Goal: Check status: Check status

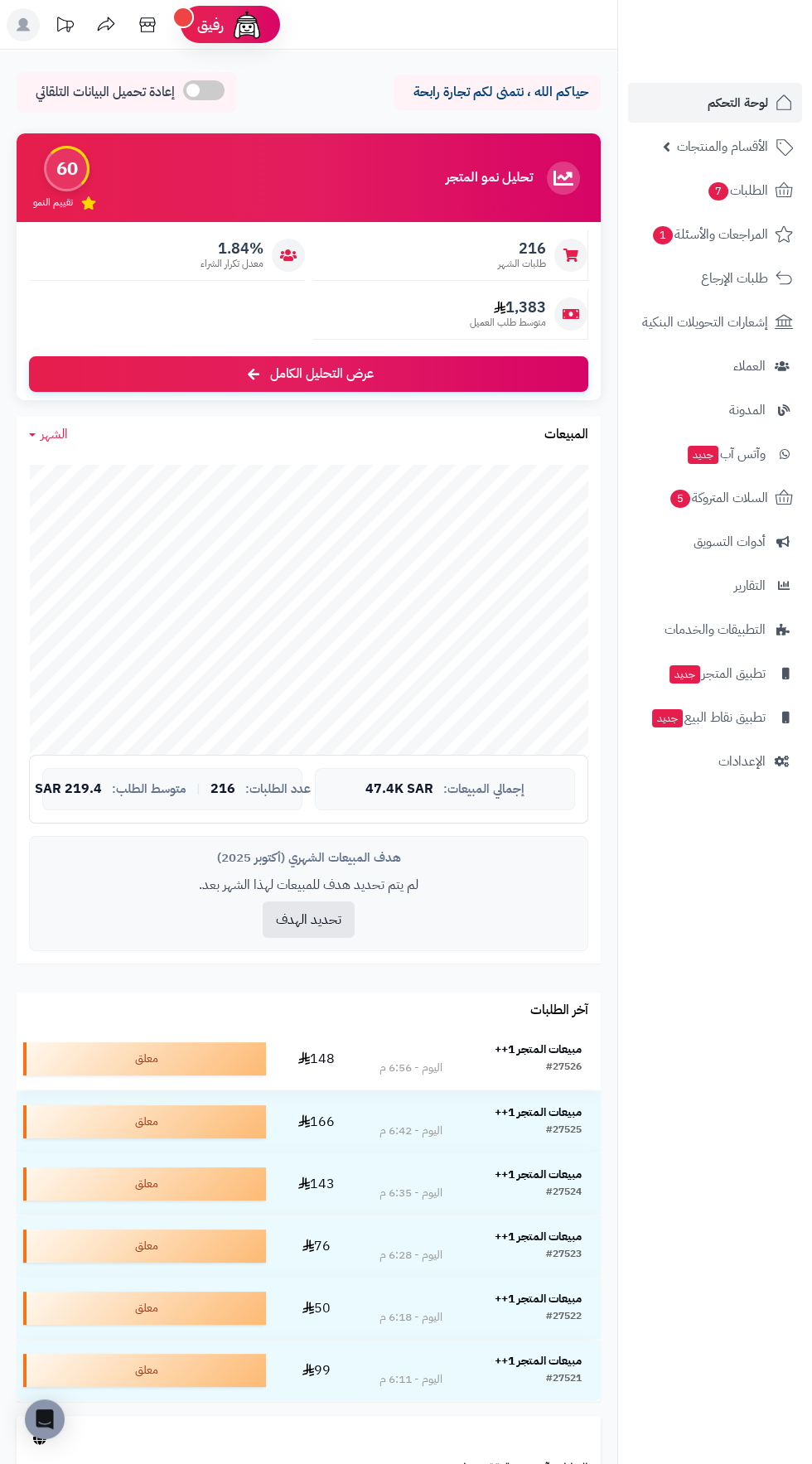
click at [552, 1046] on strong "مبيعات المتجر 1++" at bounding box center [538, 1049] width 87 height 17
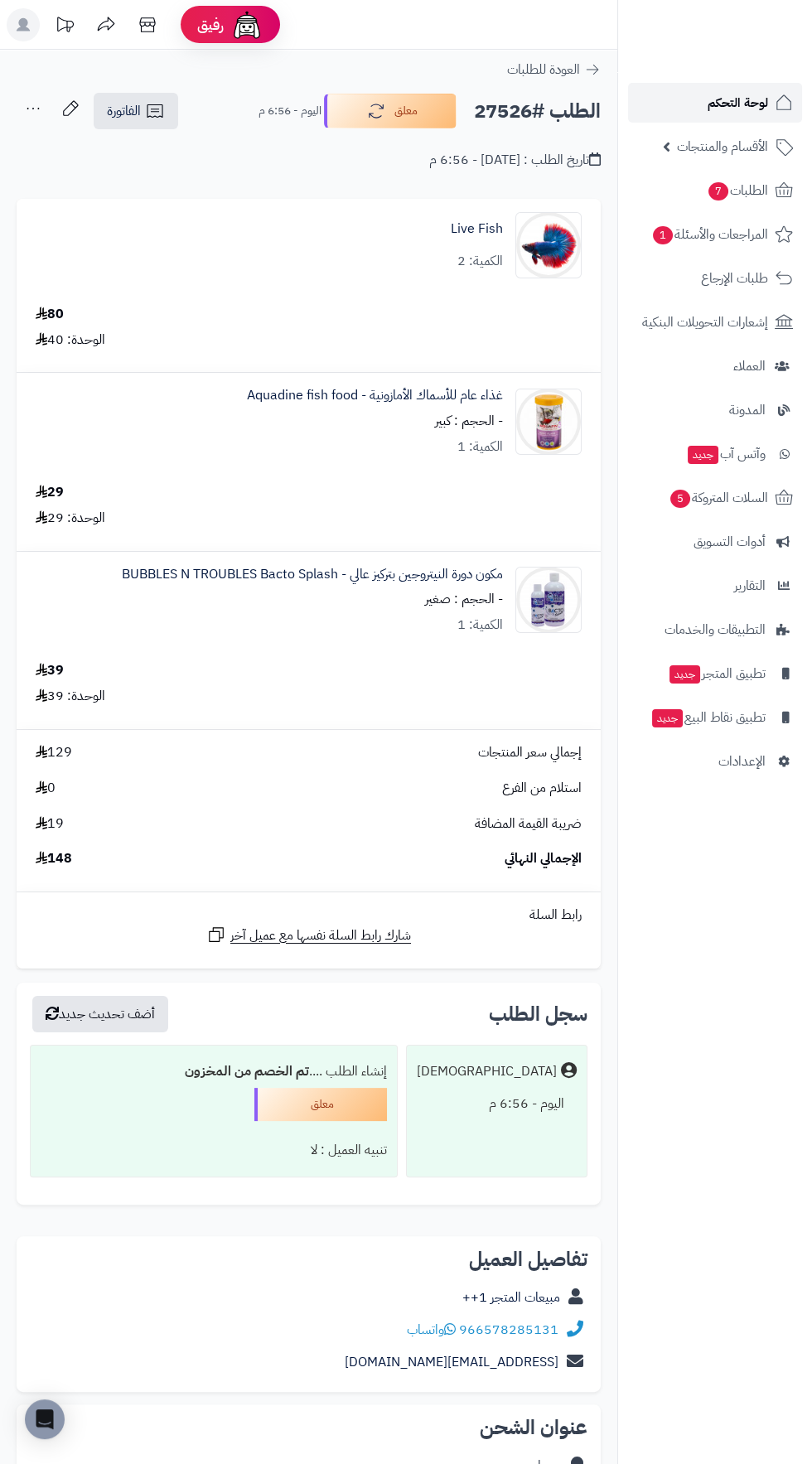
click at [708, 102] on span "لوحة التحكم" at bounding box center [738, 102] width 60 height 23
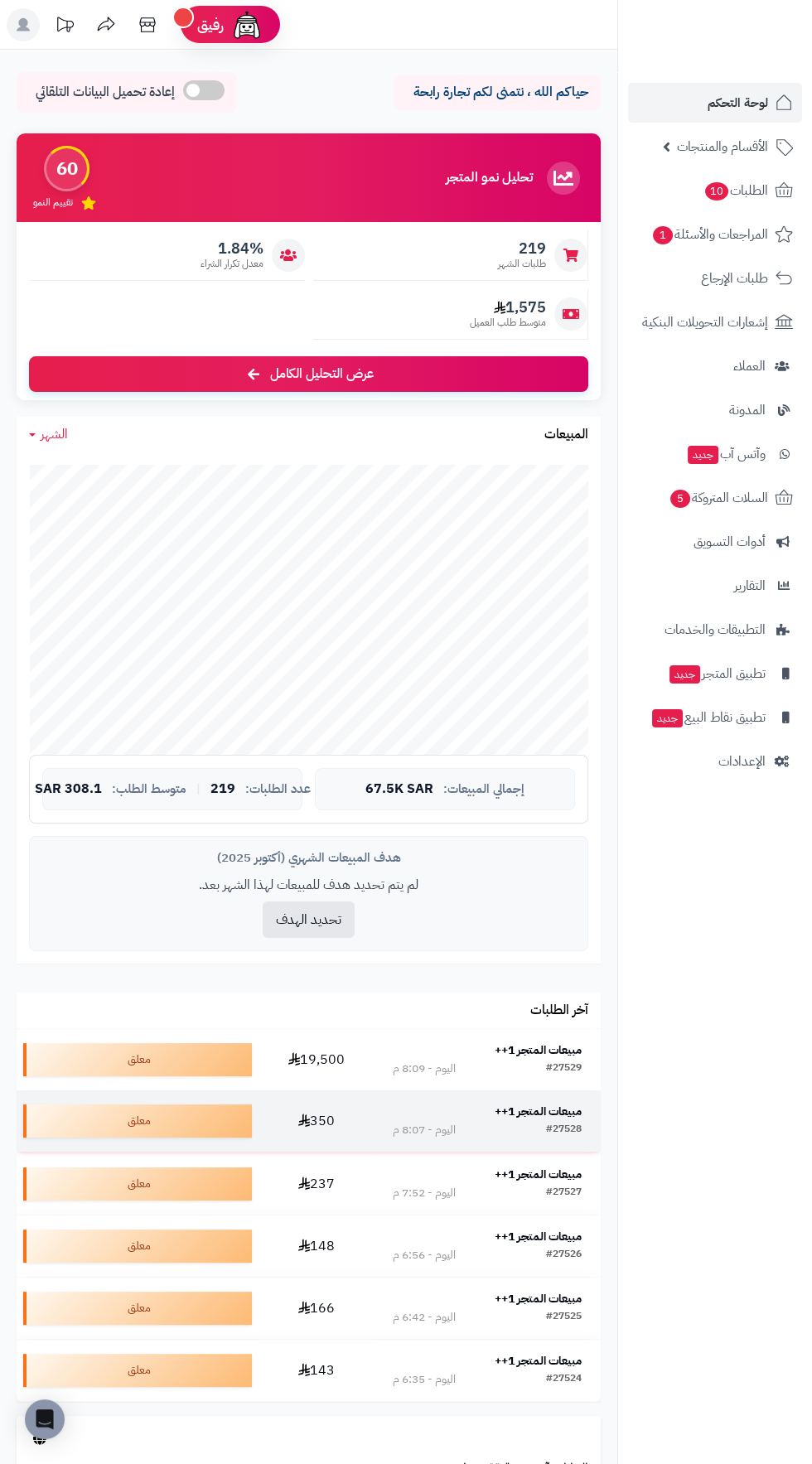
click at [570, 1118] on strong "مبيعات المتجر 1++" at bounding box center [538, 1111] width 87 height 17
